Goal: Obtain resource: Obtain resource

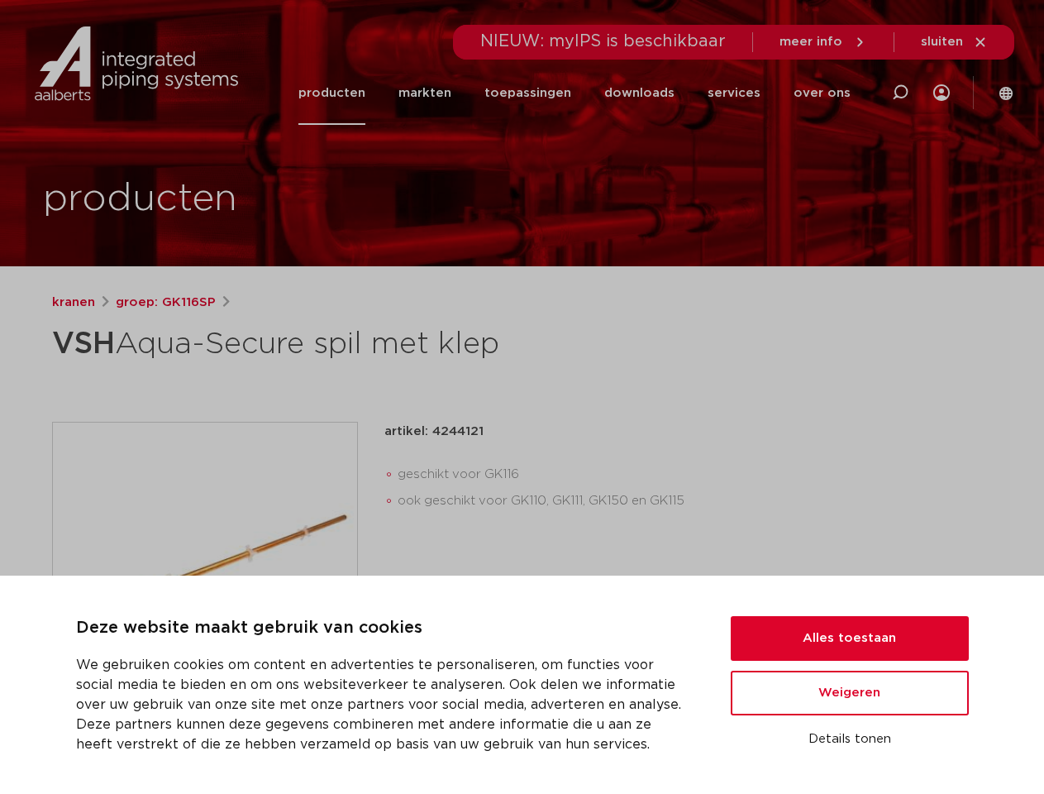
click at [522, 397] on div "kranen groep: GK116SP VSH Aqua-Secure spil met klep" at bounding box center [522, 613] width 967 height 640
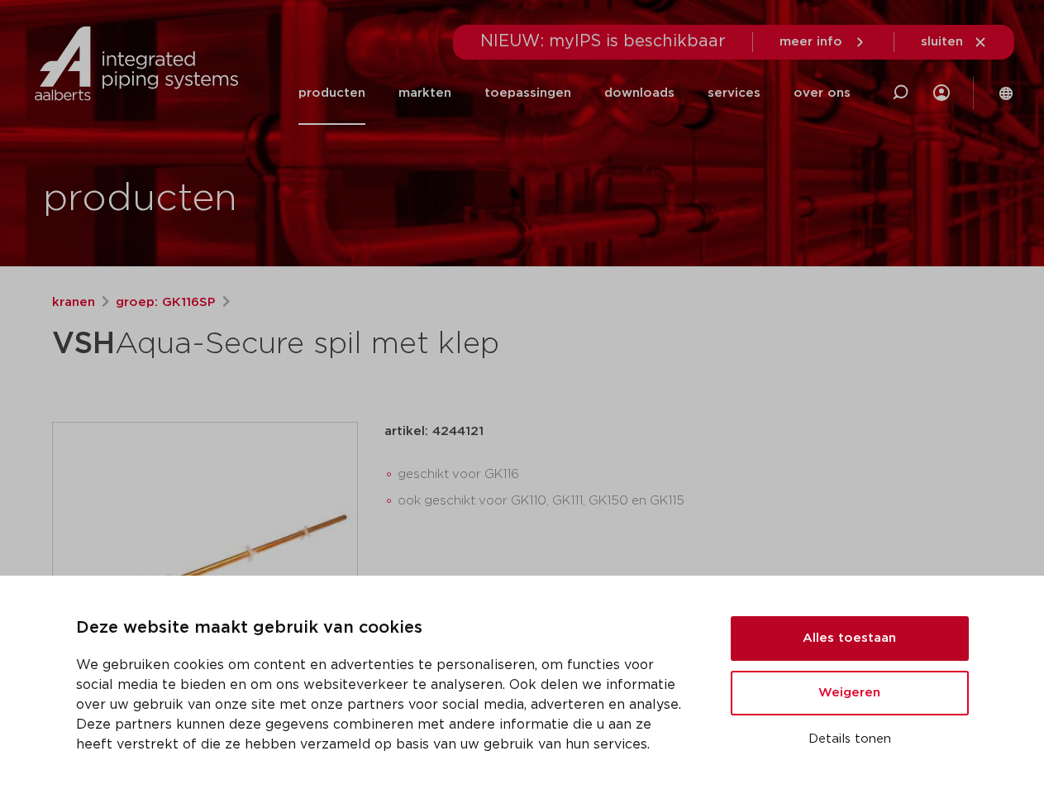
click at [850, 638] on button "Alles toestaan" at bounding box center [850, 638] width 238 height 45
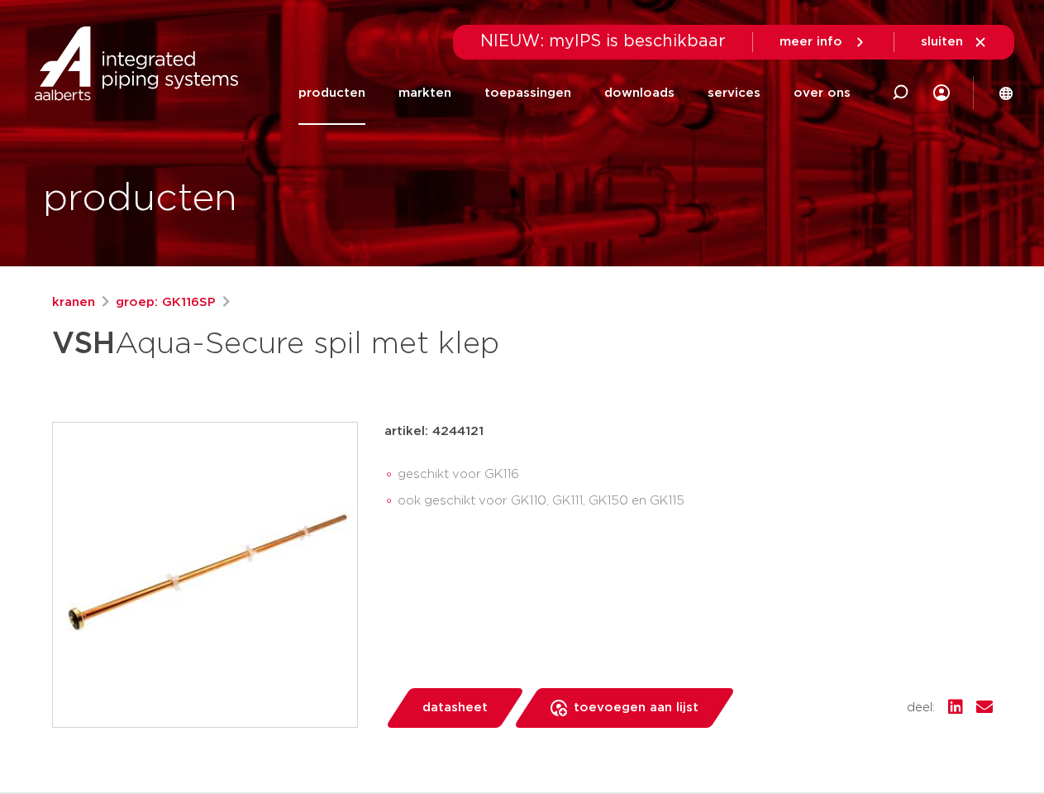
click at [850, 693] on div "datasheet toevoegen aan lijst opslaan in my IPS verwijder uit lijst deel:" at bounding box center [695, 708] width 595 height 40
click at [850, 739] on div "kranen groep: GK116SP VSH Aqua-Secure spil met klep" at bounding box center [522, 613] width 967 height 640
click at [900, 93] on icon at bounding box center [901, 93] width 20 height 20
click at [955, 42] on span "sluiten" at bounding box center [942, 42] width 42 height 12
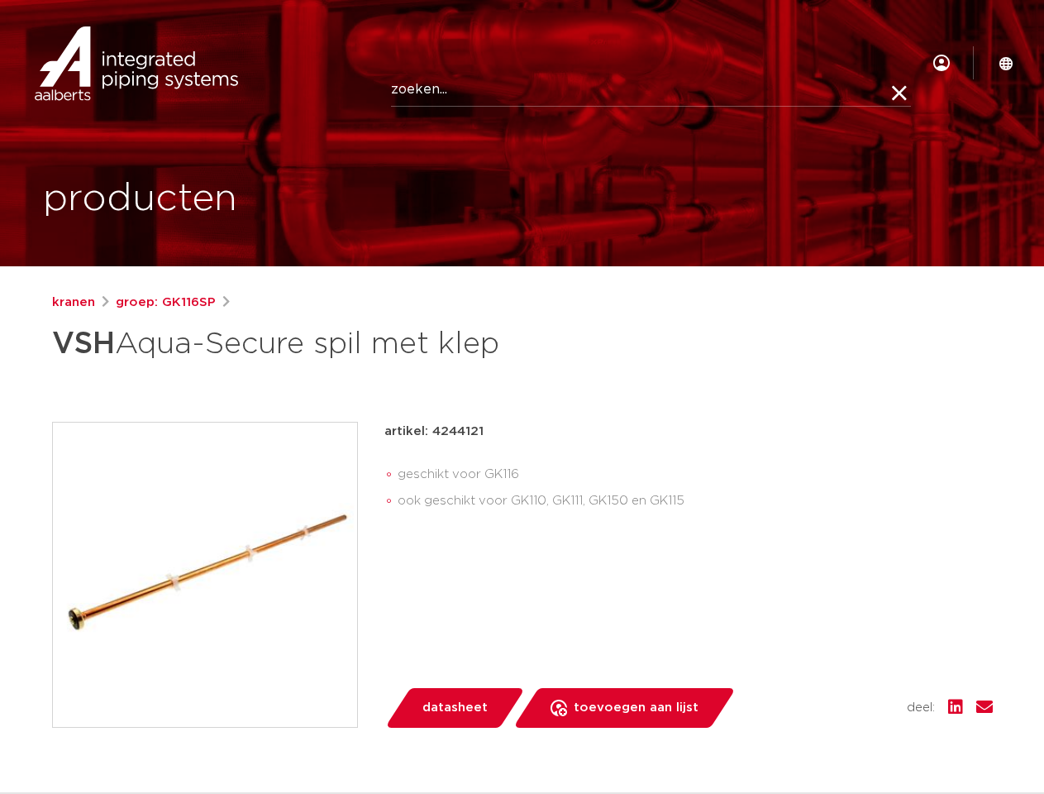
click at [205, 574] on img at bounding box center [205, 575] width 304 height 304
